Goal: Task Accomplishment & Management: Manage account settings

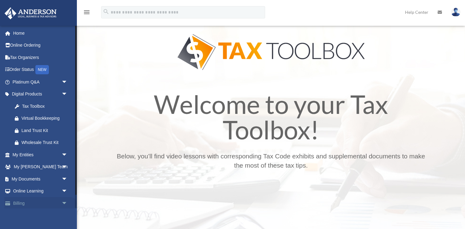
click at [64, 204] on span "arrow_drop_down" at bounding box center [68, 203] width 12 height 13
click at [46, 204] on link "Billing arrow_drop_up" at bounding box center [40, 203] width 73 height 12
click at [64, 204] on span "arrow_drop_up" at bounding box center [68, 203] width 12 height 13
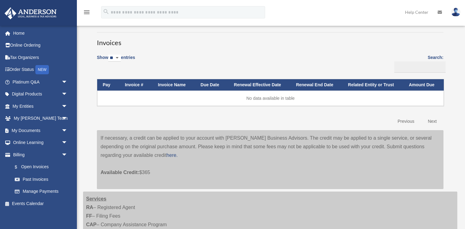
scroll to position [47, 0]
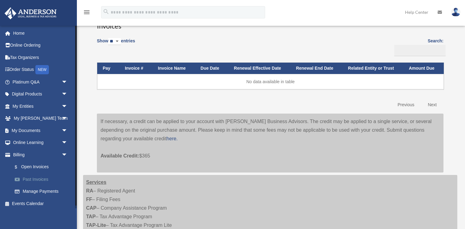
click at [43, 177] on link "Past Invoices" at bounding box center [43, 179] width 68 height 12
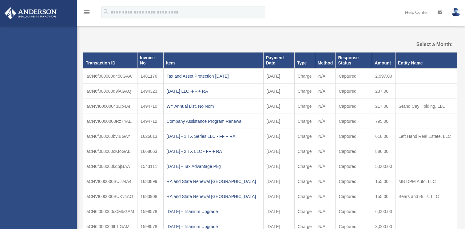
select select
